Goal: Task Accomplishment & Management: Use online tool/utility

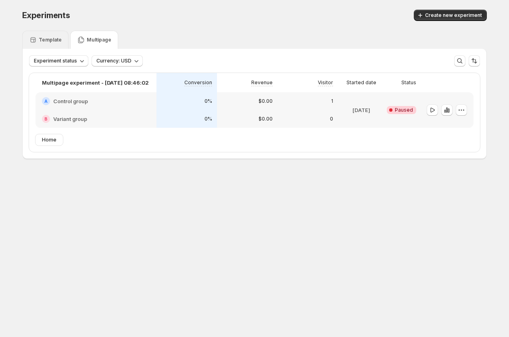
click at [54, 42] on p "Template" at bounding box center [50, 40] width 23 height 6
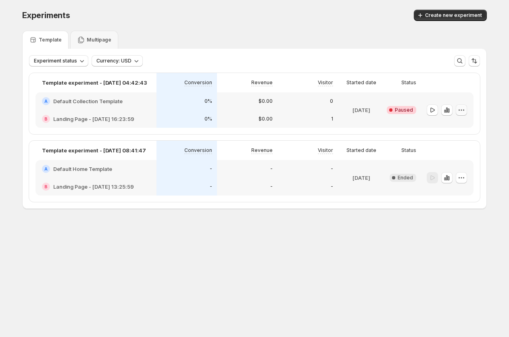
click at [463, 112] on icon "button" at bounding box center [462, 110] width 8 height 8
click at [450, 125] on span "Edit" at bounding box center [451, 127] width 9 height 6
drag, startPoint x: 449, startPoint y: 114, endPoint x: 449, endPoint y: 142, distance: 28.3
click at [449, 142] on div "Template experiment - Sep 15, 04:42:43 Conversion Revenue Visitor Started date …" at bounding box center [254, 137] width 451 height 129
click at [461, 115] on button "button" at bounding box center [461, 109] width 11 height 11
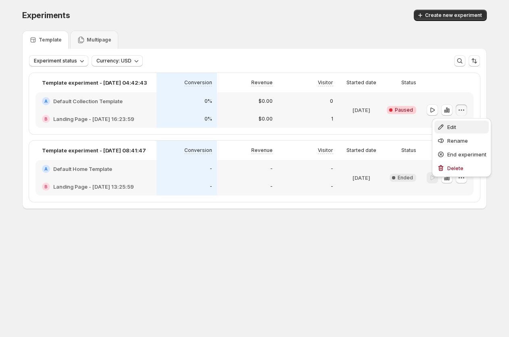
click at [451, 129] on span "Edit" at bounding box center [451, 127] width 9 height 6
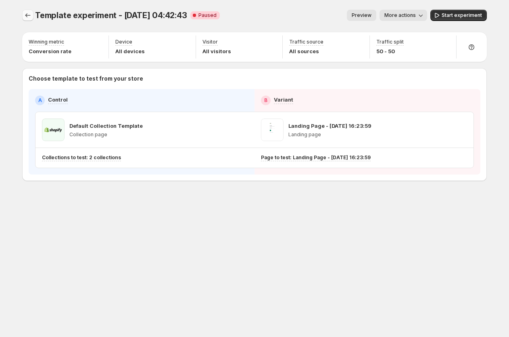
click at [23, 13] on button "Experiments" at bounding box center [27, 15] width 11 height 11
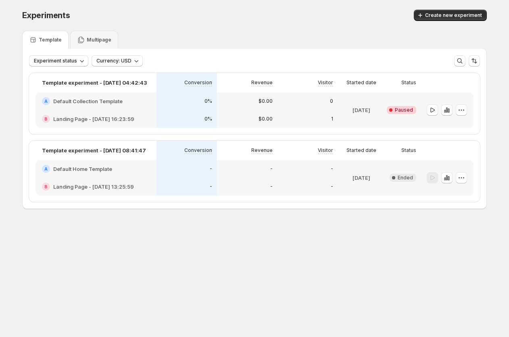
click at [96, 36] on div "Multipage" at bounding box center [94, 40] width 34 height 8
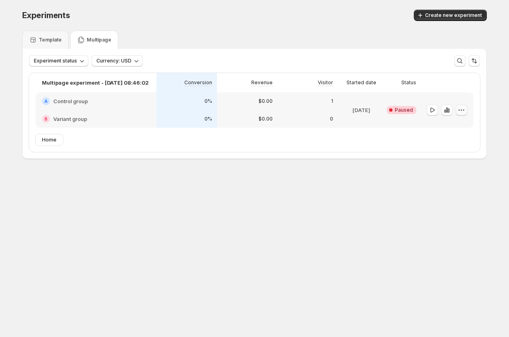
click at [463, 108] on icon "button" at bounding box center [462, 110] width 8 height 8
click at [453, 126] on span "Edit" at bounding box center [451, 127] width 9 height 6
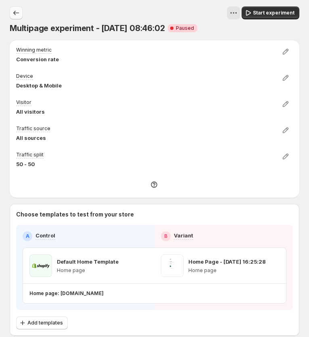
click at [14, 12] on icon "Experiments" at bounding box center [16, 13] width 6 height 4
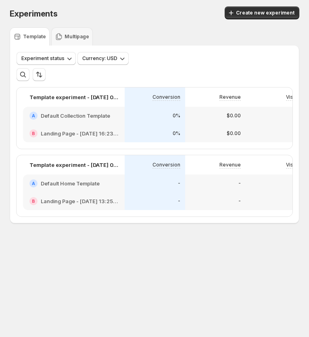
click at [36, 37] on p "Template" at bounding box center [34, 36] width 23 height 6
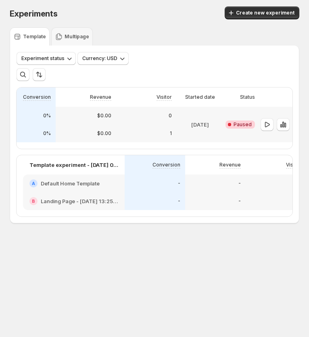
scroll to position [0, 156]
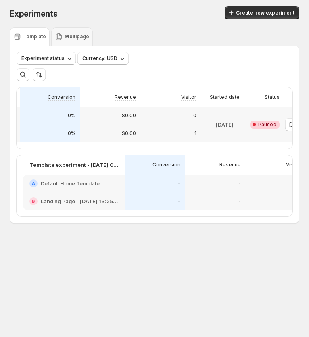
scroll to position [0, 156]
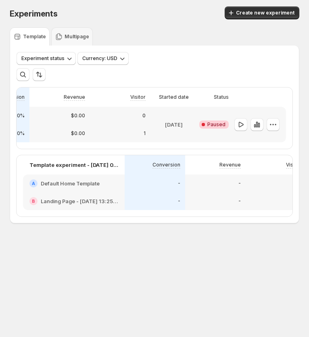
click at [106, 250] on div "Experiments. This page is ready Experiments Create new experiment Template Mult…" at bounding box center [154, 133] width 309 height 267
click at [274, 125] on icon "button" at bounding box center [273, 125] width 8 height 8
click at [267, 140] on span "Edit" at bounding box center [263, 142] width 9 height 6
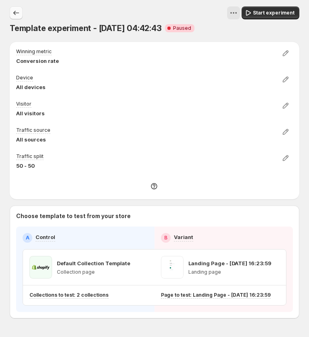
click at [16, 12] on icon "Experiments" at bounding box center [16, 13] width 8 height 8
